Goal: Check status: Check status

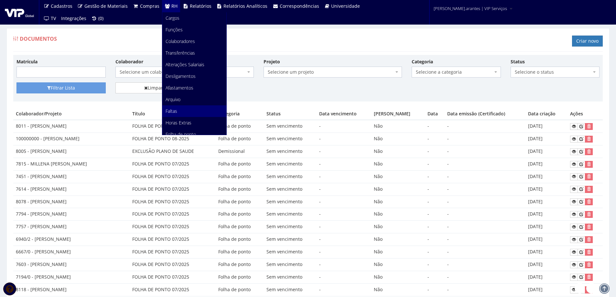
click at [170, 110] on span "Faltas" at bounding box center [172, 111] width 12 height 6
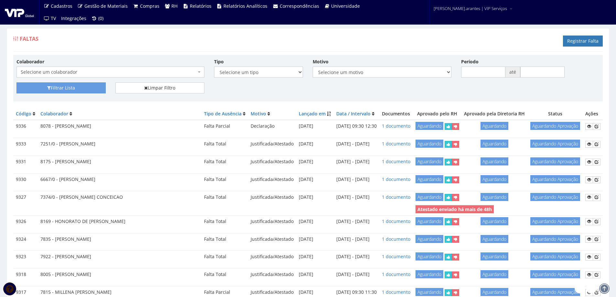
click at [45, 72] on span "Selecione um colaborador" at bounding box center [109, 72] width 176 height 6
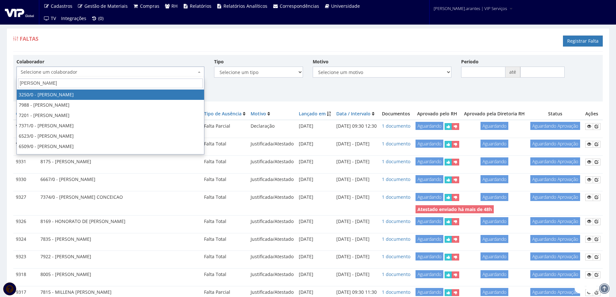
type input "[PERSON_NAME]"
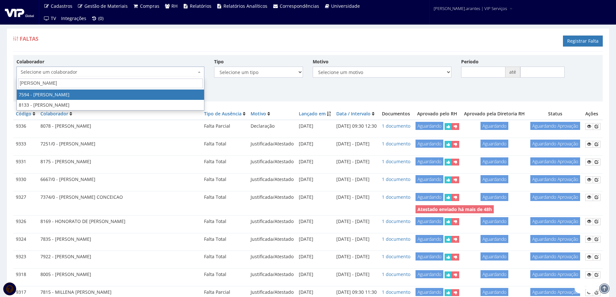
select select "1791"
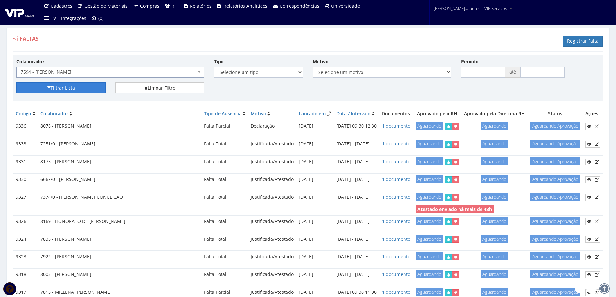
click at [70, 86] on button "Filtrar Lista" at bounding box center [60, 87] width 89 height 11
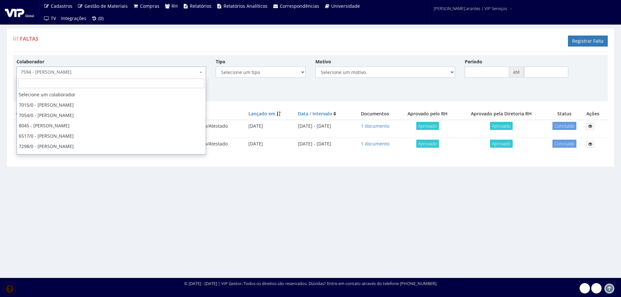
click at [80, 70] on span "7594 - [PERSON_NAME]" at bounding box center [109, 72] width 177 height 6
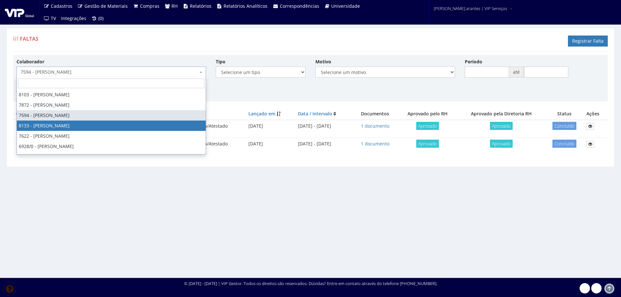
select select "3751"
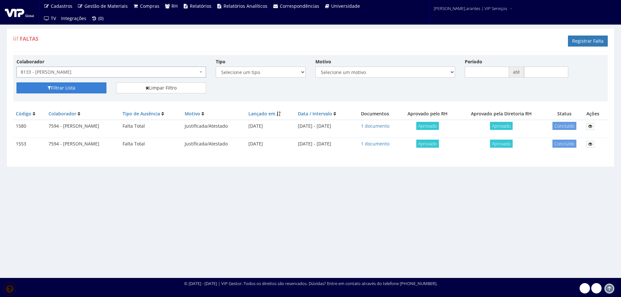
click at [70, 87] on button "Filtrar Lista" at bounding box center [61, 87] width 90 height 11
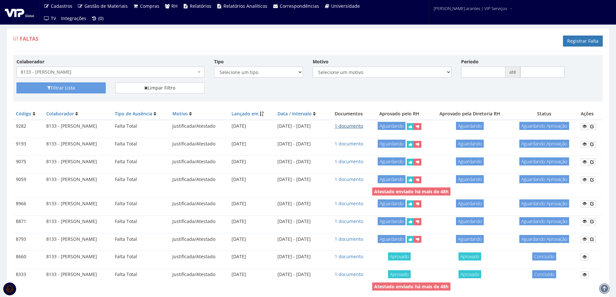
click at [363, 126] on link "1 documento" at bounding box center [349, 126] width 28 height 6
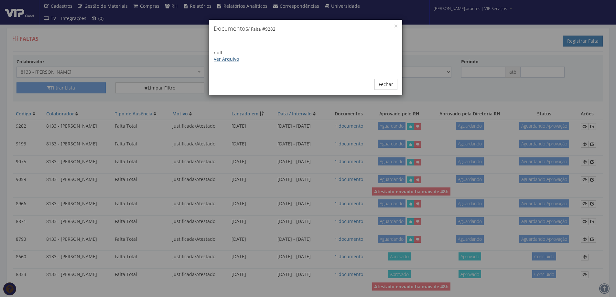
click at [234, 58] on link "Ver Arquivo" at bounding box center [226, 59] width 25 height 6
